Goal: Find specific page/section: Find specific page/section

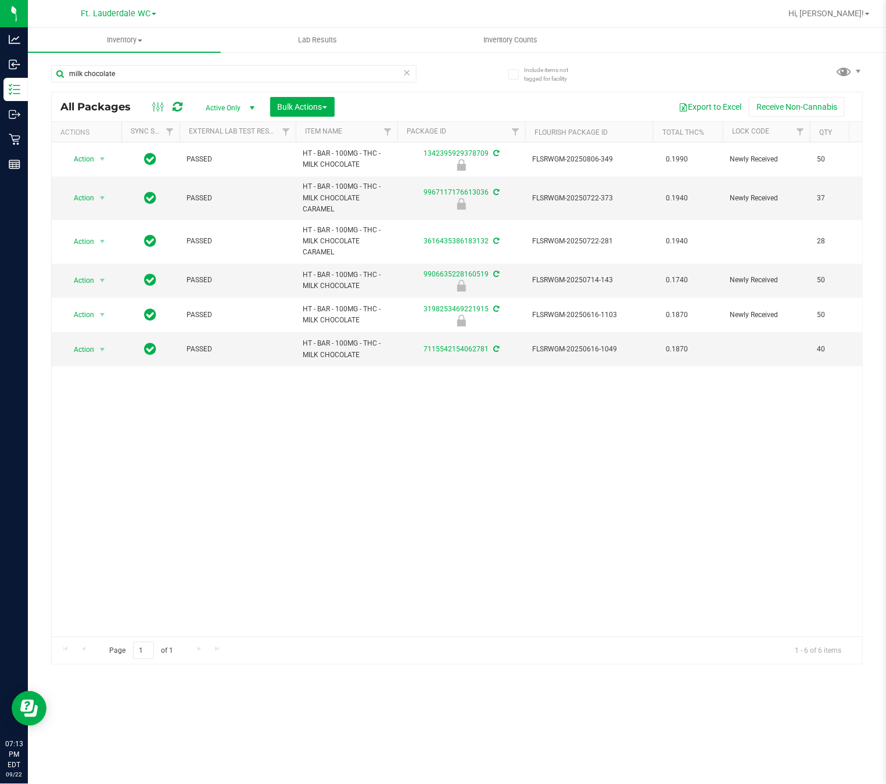
type input "milk chocolate"
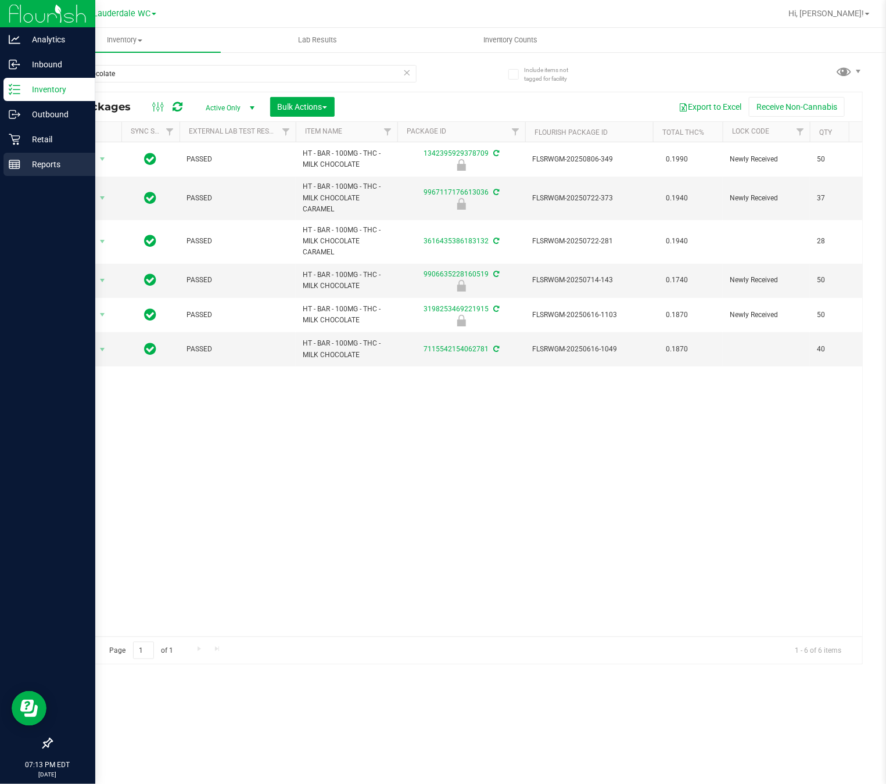
click at [14, 163] on line at bounding box center [14, 163] width 10 height 0
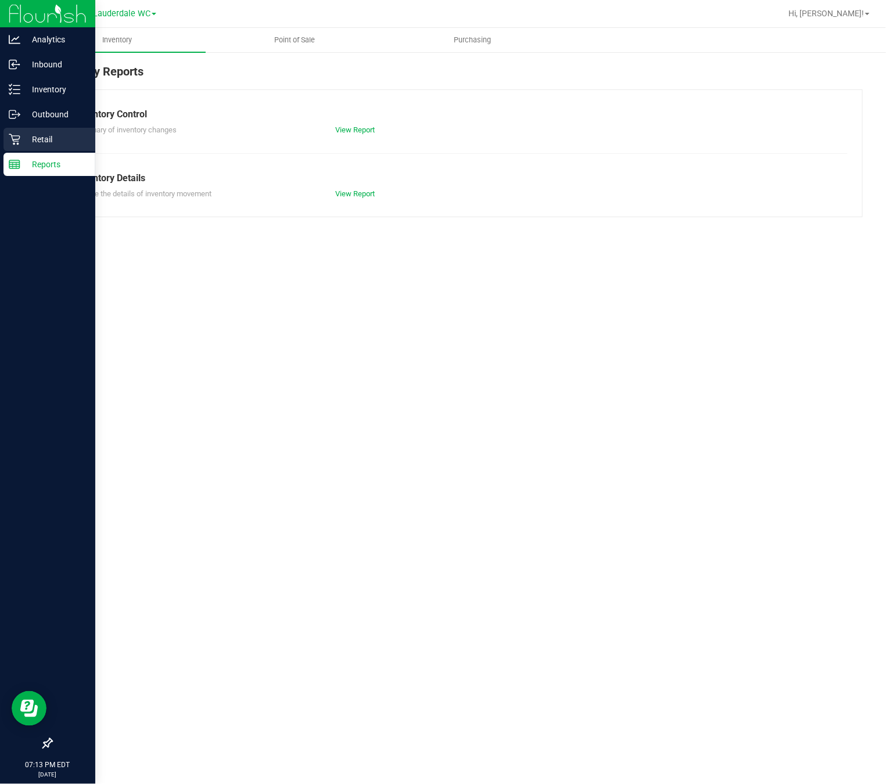
click at [20, 140] on p "Retail" at bounding box center [55, 139] width 70 height 14
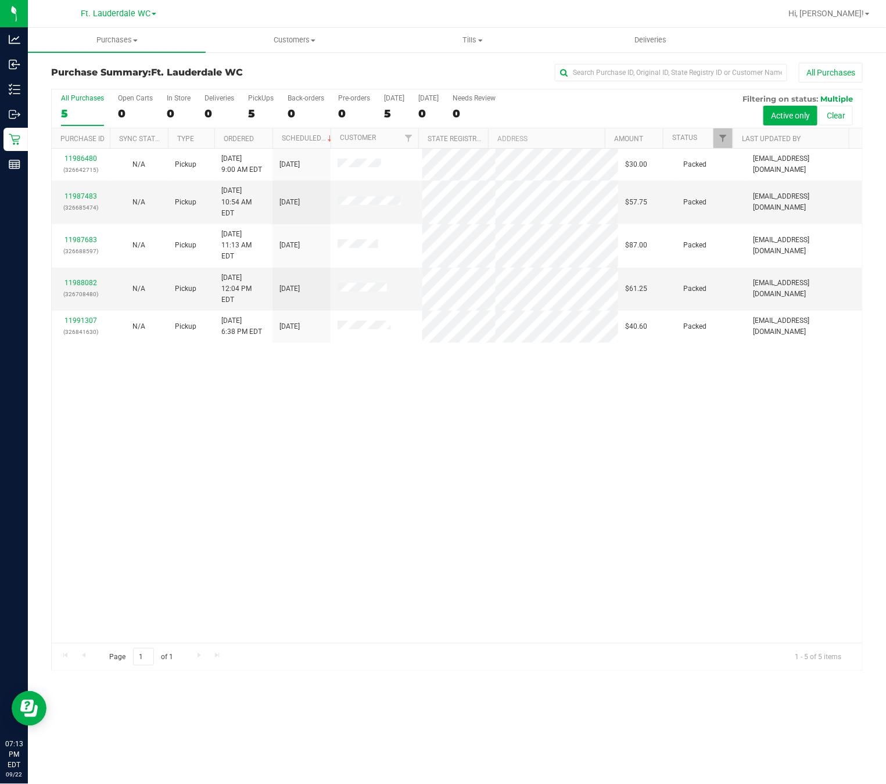
click at [406, 511] on div "11986480 (326642715) N/A Pickup [DATE] 9:00 AM EDT 9/22/2025 $30.00 Packed [EMA…" at bounding box center [457, 396] width 810 height 494
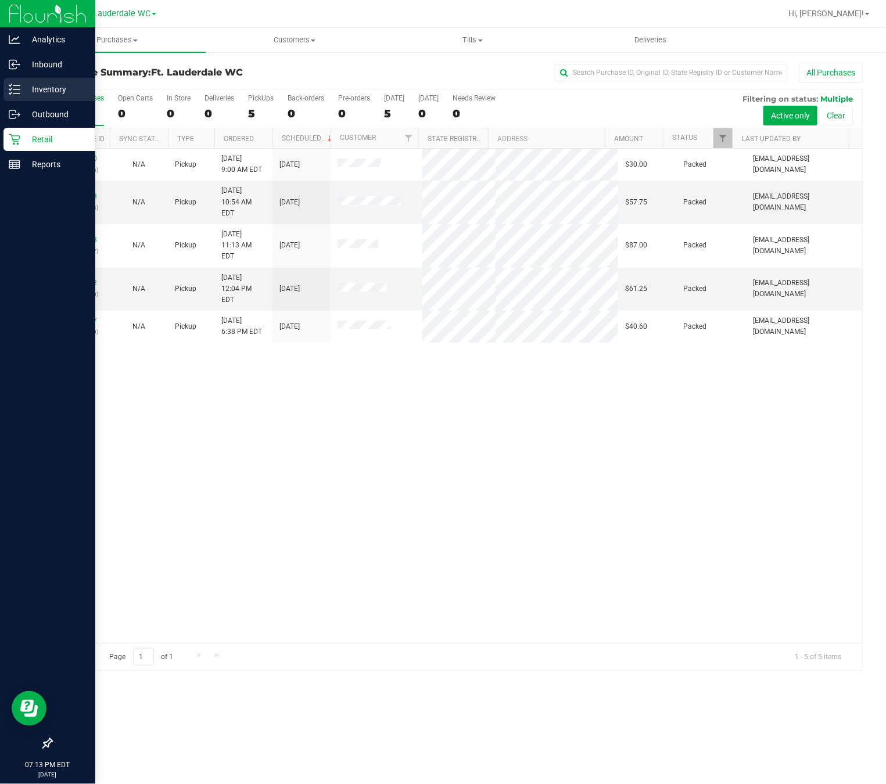
click at [10, 85] on icon at bounding box center [10, 85] width 2 height 2
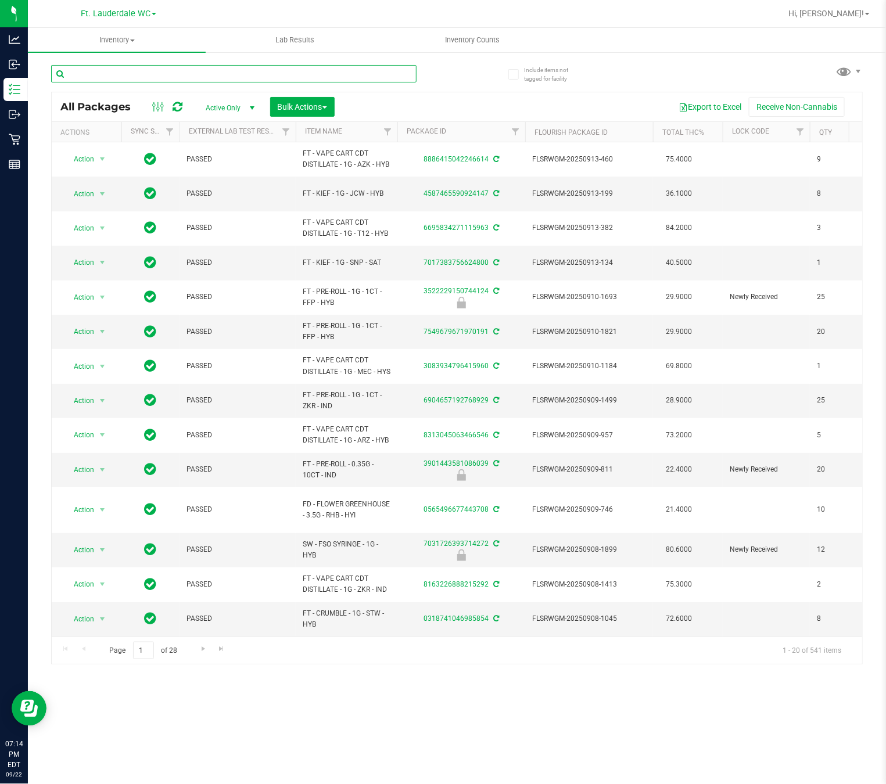
click at [217, 77] on input "text" at bounding box center [233, 73] width 365 height 17
type input "milk chocol"
